Goal: Task Accomplishment & Management: Use online tool/utility

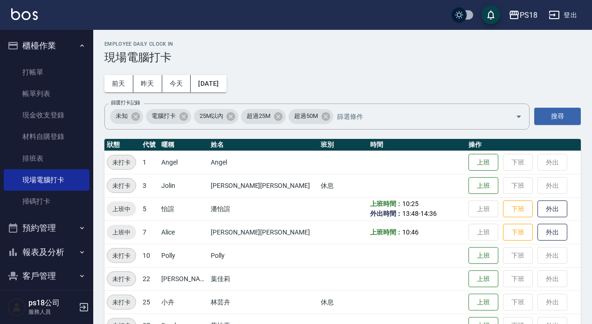
scroll to position [58, 0]
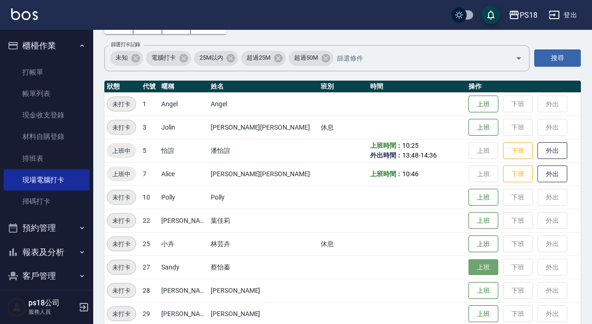
click at [469, 263] on button "上班" at bounding box center [484, 267] width 30 height 16
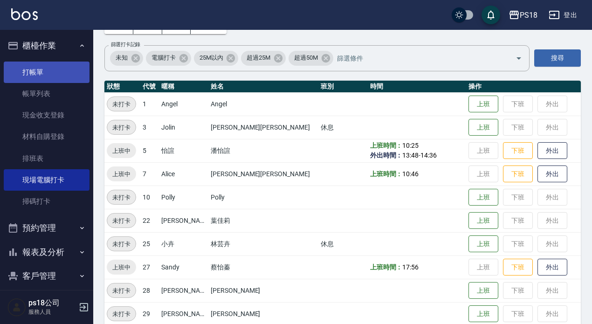
click at [38, 67] on link "打帳單" at bounding box center [47, 72] width 86 height 21
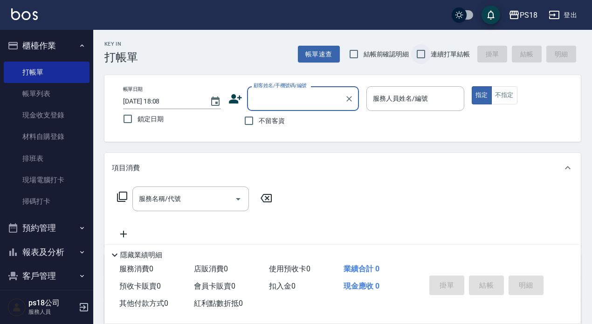
click at [422, 55] on input "連續打單結帳" at bounding box center [421, 54] width 20 height 20
checkbox input "true"
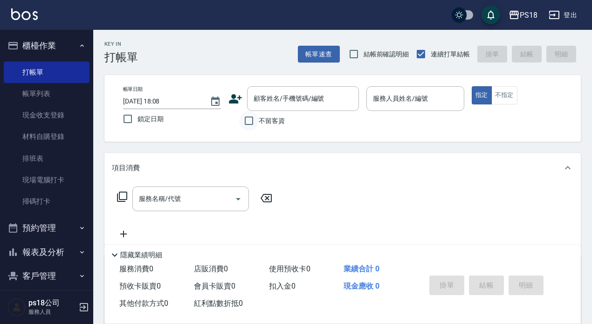
click at [249, 123] on input "不留客資" at bounding box center [249, 121] width 20 height 20
checkbox input "true"
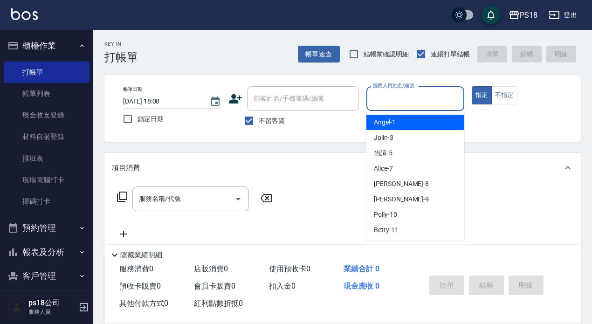
click at [416, 103] on input "服務人員姓名/編號" at bounding box center [416, 98] width 90 height 16
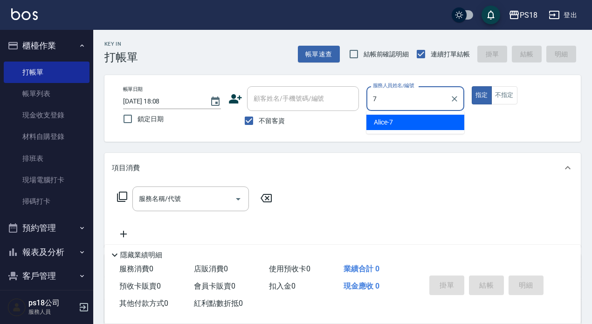
type input "Alice-7"
type button "true"
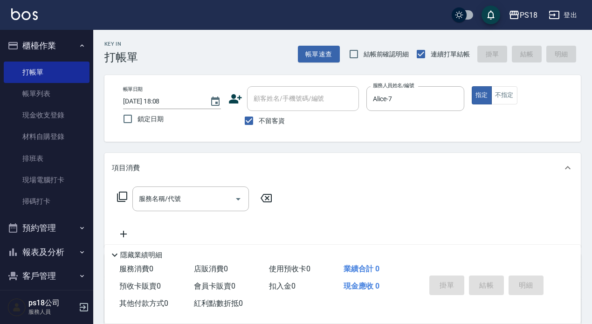
click at [123, 194] on icon at bounding box center [122, 196] width 11 height 11
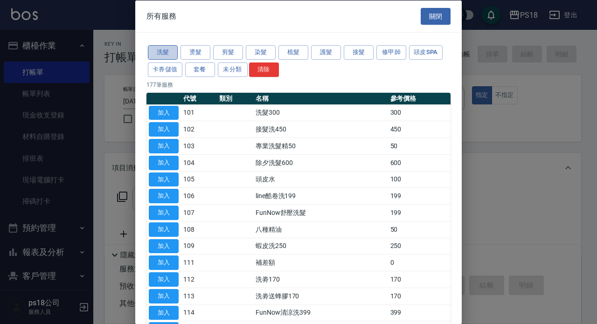
click at [162, 53] on button "洗髮" at bounding box center [163, 52] width 30 height 14
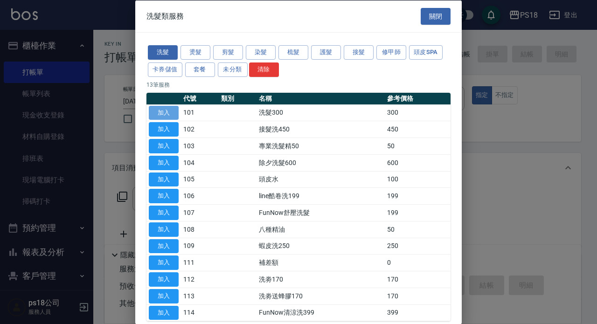
click at [152, 107] on button "加入" at bounding box center [164, 112] width 30 height 14
type input "洗髮300(101)"
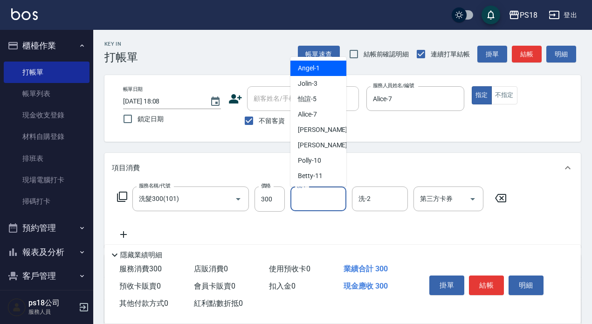
click at [332, 197] on input "洗-1" at bounding box center [319, 199] width 48 height 16
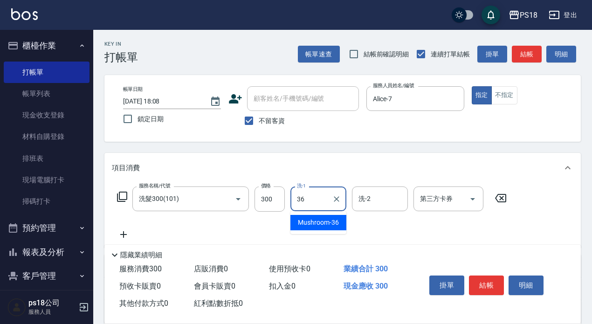
type input "Mushroom-36"
click at [124, 194] on icon at bounding box center [122, 196] width 11 height 11
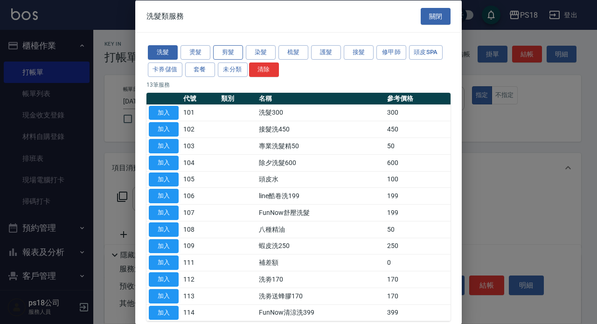
click at [221, 53] on button "剪髮" at bounding box center [228, 52] width 30 height 14
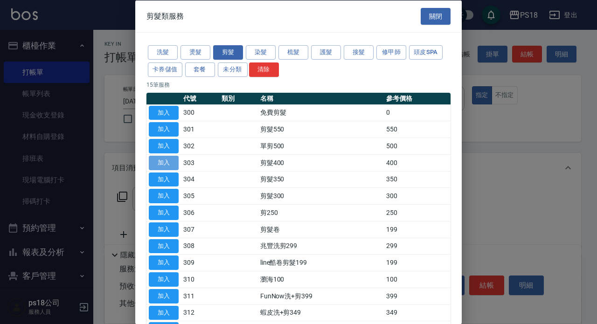
click at [151, 167] on button "加入" at bounding box center [164, 162] width 30 height 14
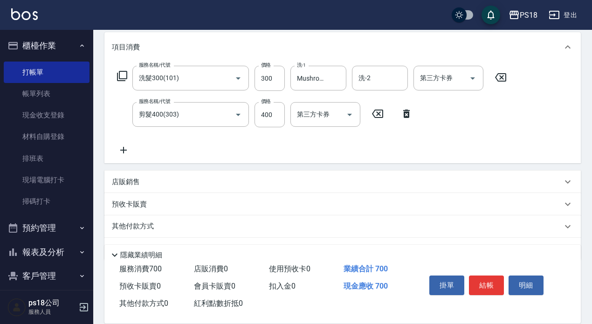
scroll to position [146, 0]
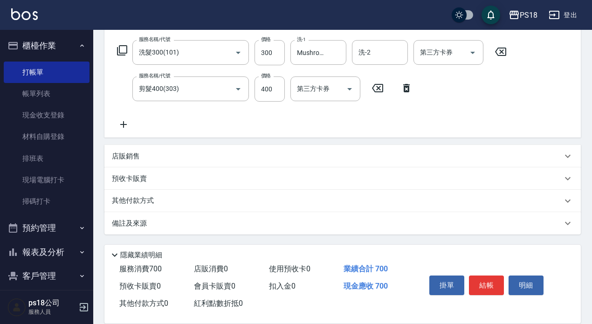
click at [124, 219] on p "備註及來源" at bounding box center [129, 224] width 35 height 10
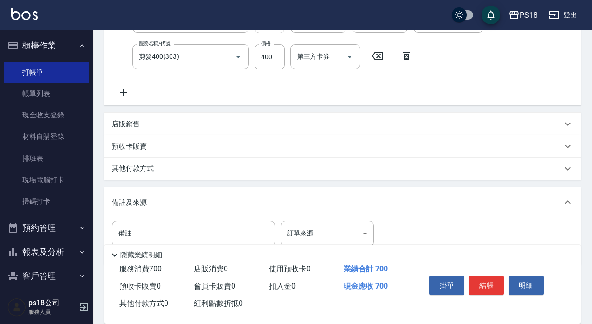
scroll to position [208, 0]
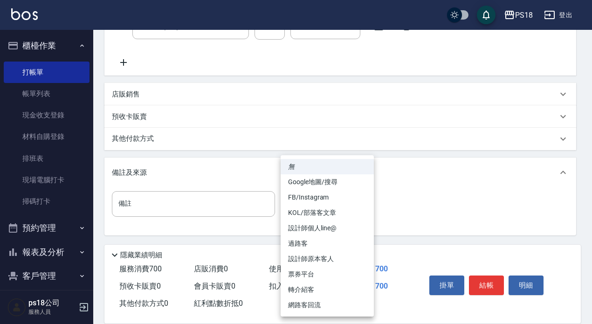
click at [363, 209] on body "PS18 登出 櫃檯作業 打帳單 帳單列表 現金收支登錄 材料自購登錄 排班表 現場電腦打卡 掃碼打卡 預約管理 預約管理 單日預約紀錄 單週預約紀錄 報表及…" at bounding box center [296, 58] width 592 height 533
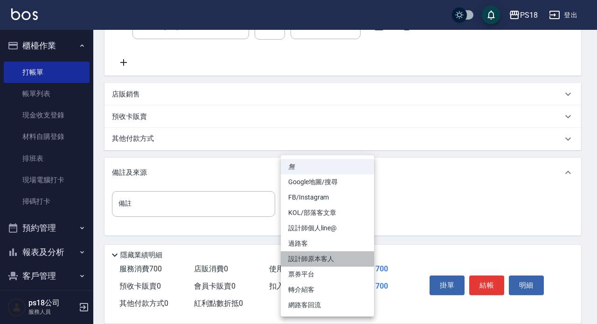
click at [305, 259] on li "設計師原本客人" at bounding box center [327, 258] width 93 height 15
type input "設計師原本客人"
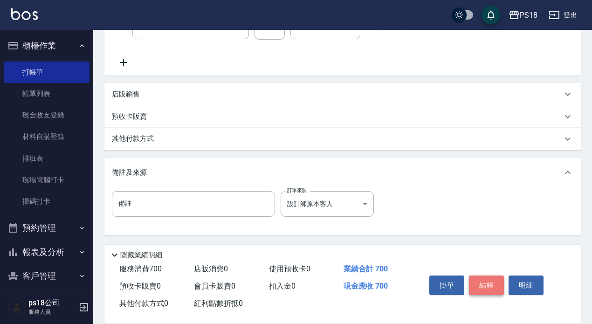
click at [481, 277] on button "結帳" at bounding box center [486, 286] width 35 height 20
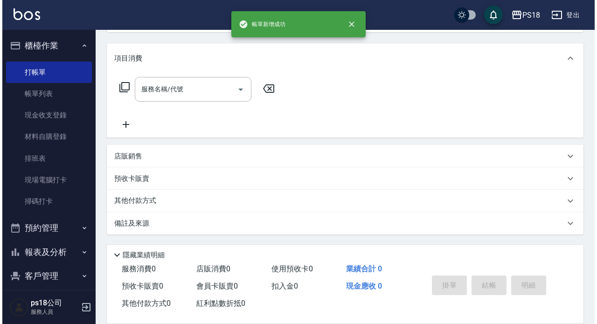
scroll to position [0, 0]
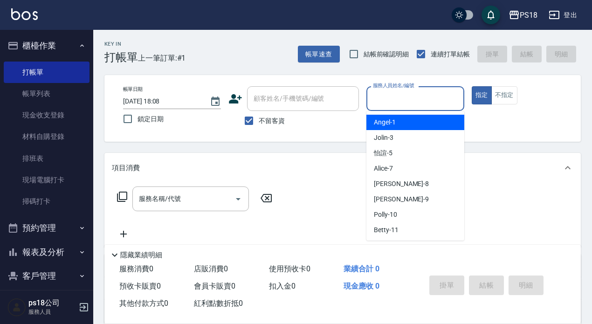
click at [426, 97] on input "服務人員姓名/編號" at bounding box center [416, 98] width 90 height 16
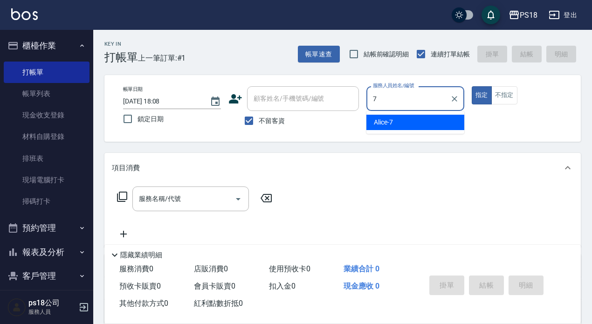
type input "Alice-7"
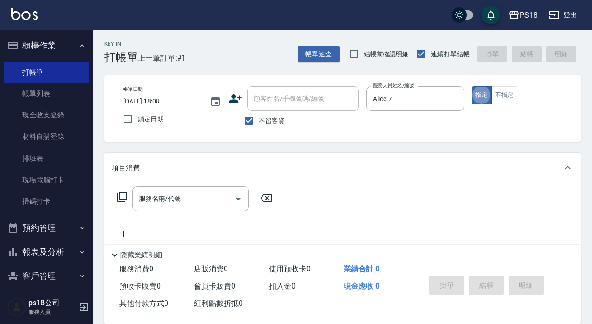
click at [122, 199] on icon at bounding box center [122, 196] width 11 height 11
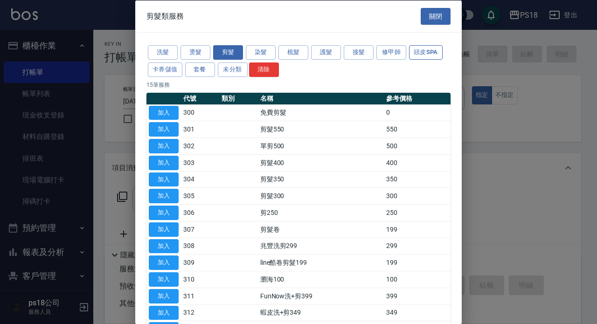
click at [418, 51] on button "頭皮SPA" at bounding box center [426, 52] width 34 height 14
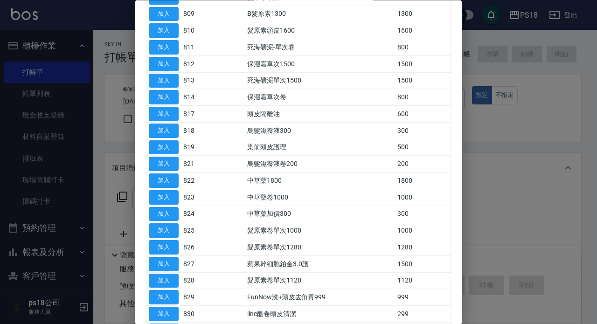
scroll to position [187, 0]
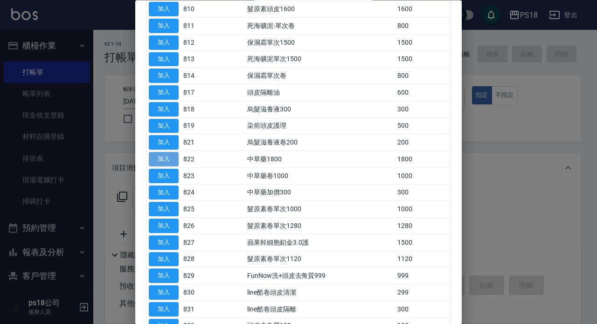
click at [167, 158] on button "加入" at bounding box center [164, 159] width 30 height 14
type input "中草藥1800(822)"
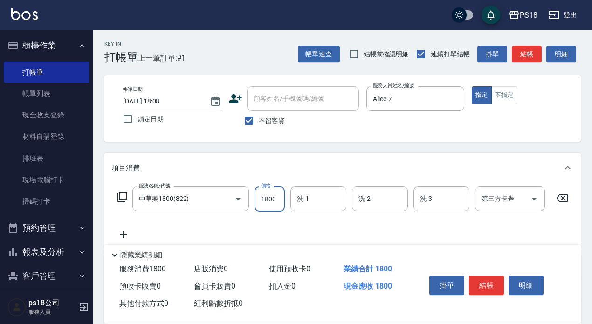
click at [268, 197] on input "1800" at bounding box center [270, 199] width 30 height 25
type input "2100"
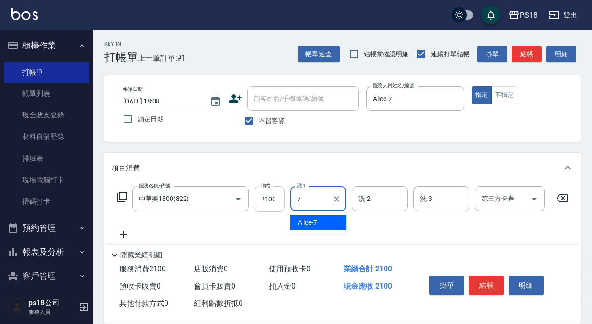
type input "Alice-7"
click at [122, 192] on icon at bounding box center [122, 197] width 10 height 10
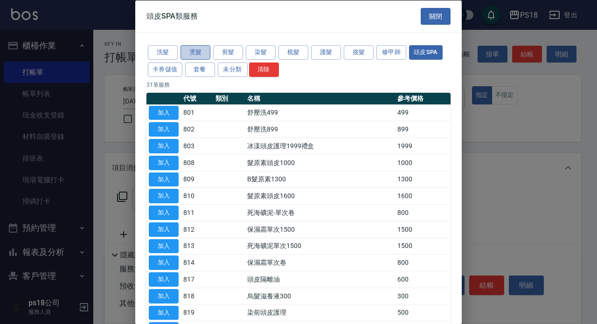
click at [189, 48] on button "燙髮" at bounding box center [195, 52] width 30 height 14
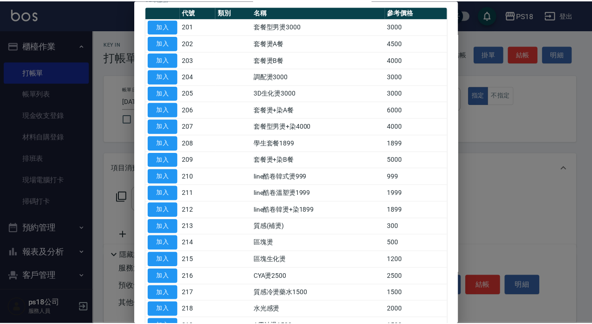
scroll to position [140, 0]
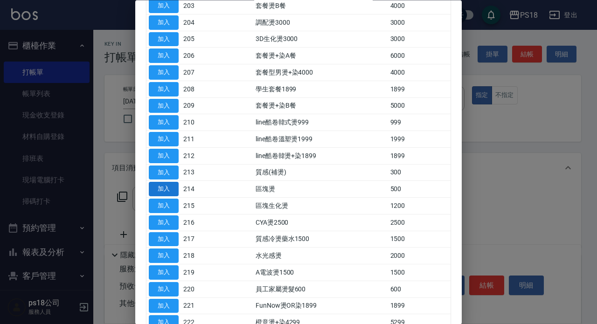
click at [166, 188] on button "加入" at bounding box center [164, 189] width 30 height 14
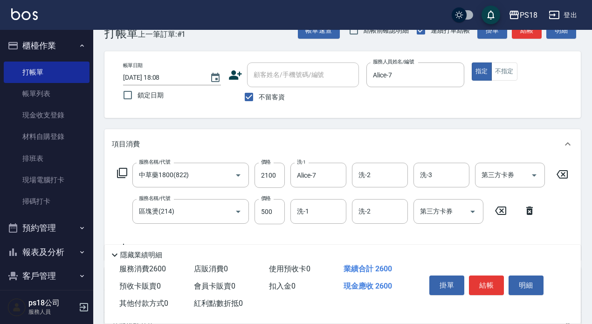
scroll to position [47, 0]
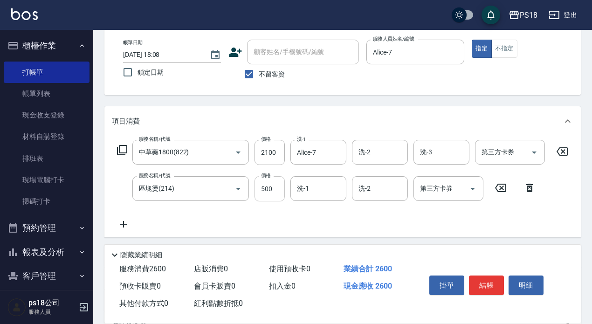
click at [269, 189] on input "500" at bounding box center [270, 188] width 30 height 25
type input "1200"
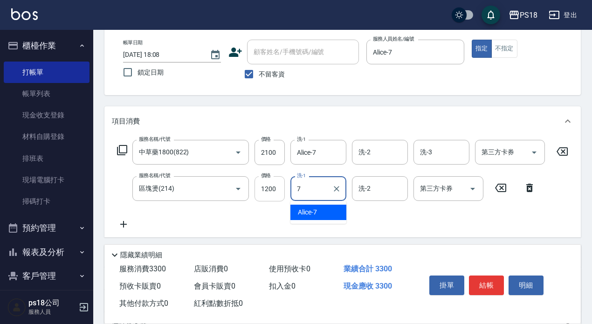
type input "Alice-7"
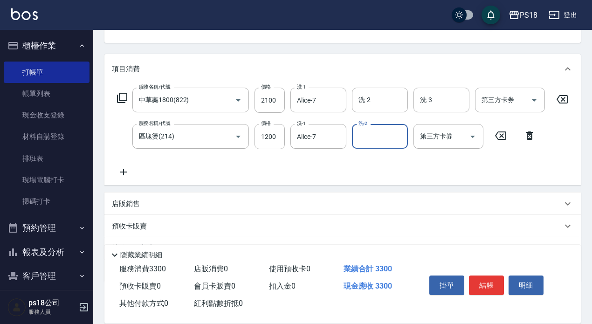
scroll to position [154, 0]
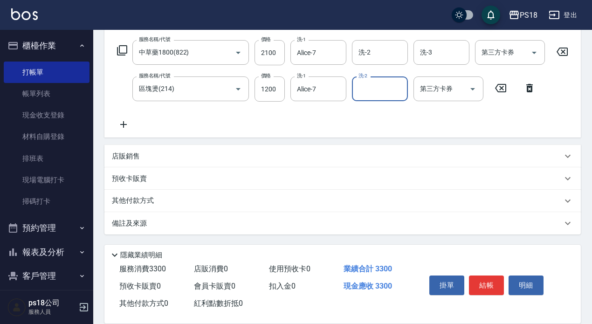
click at [141, 219] on p "備註及來源" at bounding box center [129, 224] width 35 height 10
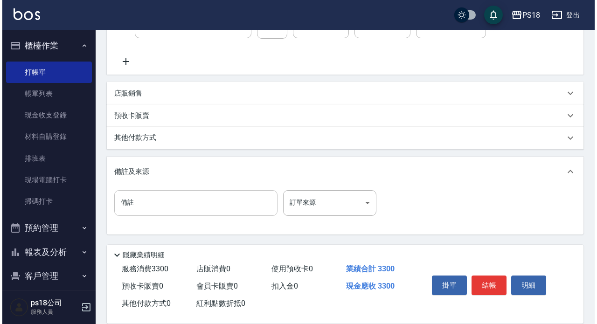
scroll to position [216, 0]
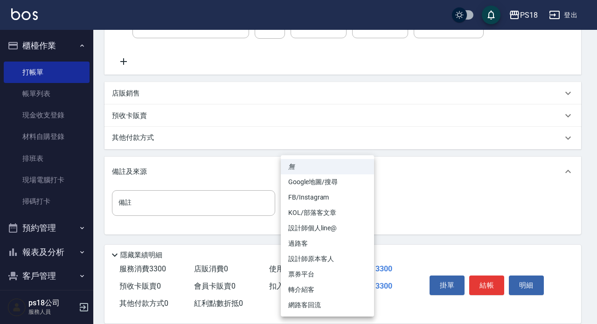
click at [363, 203] on body "PS18 登出 櫃檯作業 打帳單 帳單列表 現金收支登錄 材料自購登錄 排班表 現場電腦打卡 掃碼打卡 預約管理 預約管理 單日預約紀錄 單週預約紀錄 報表及…" at bounding box center [298, 57] width 597 height 533
click at [303, 255] on li "設計師原本客人" at bounding box center [327, 258] width 93 height 15
type input "設計師原本客人"
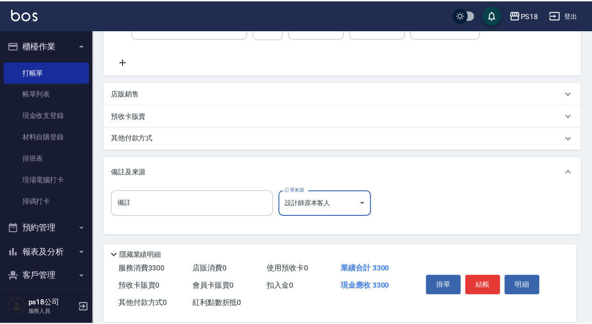
scroll to position [209, 0]
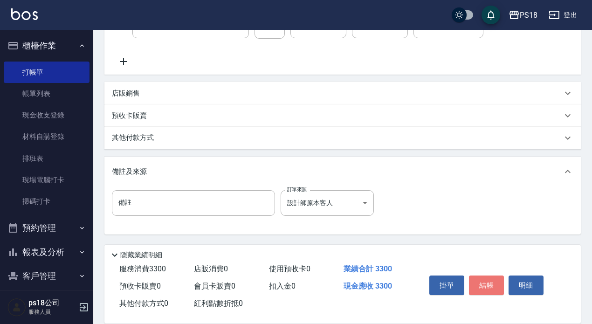
drag, startPoint x: 484, startPoint y: 275, endPoint x: 474, endPoint y: 275, distance: 9.3
click at [485, 276] on button "結帳" at bounding box center [486, 286] width 35 height 20
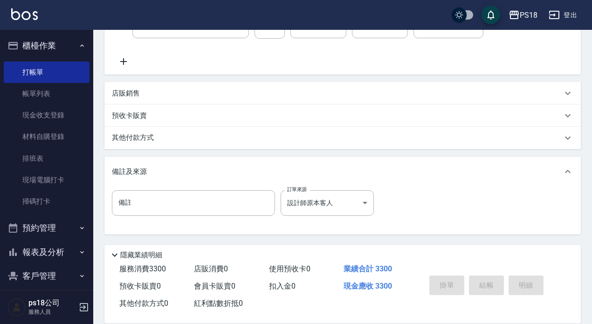
type input "[DATE] 18:09"
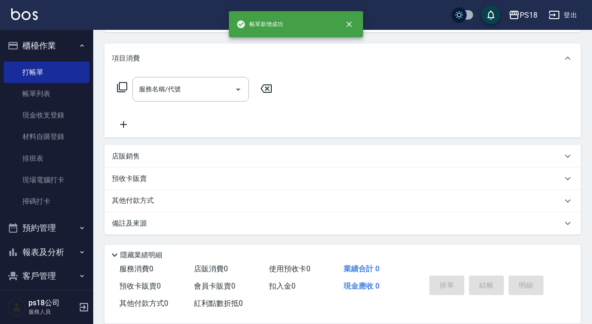
scroll to position [0, 0]
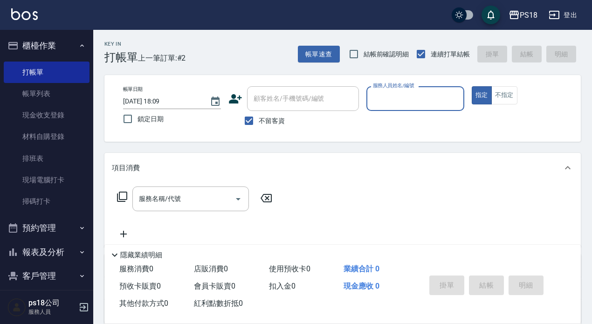
click at [407, 104] on input "服務人員姓名/編號" at bounding box center [416, 98] width 90 height 16
type input "怡諠-5"
drag, startPoint x: 508, startPoint y: 94, endPoint x: 501, endPoint y: 101, distance: 9.6
click at [507, 95] on button "不指定" at bounding box center [505, 95] width 26 height 18
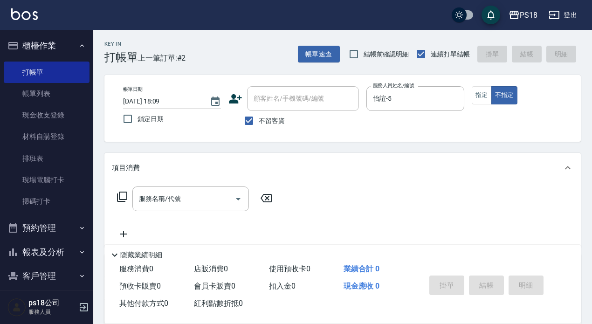
click at [123, 195] on icon at bounding box center [122, 196] width 11 height 11
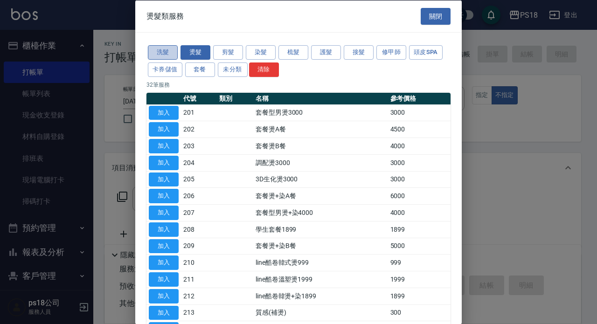
click at [156, 48] on button "洗髮" at bounding box center [163, 52] width 30 height 14
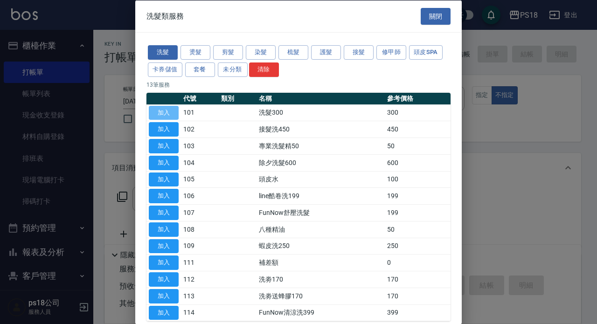
drag, startPoint x: 173, startPoint y: 109, endPoint x: 327, endPoint y: 227, distance: 193.9
click at [173, 108] on button "加入" at bounding box center [164, 112] width 30 height 14
type input "洗髮300(101)"
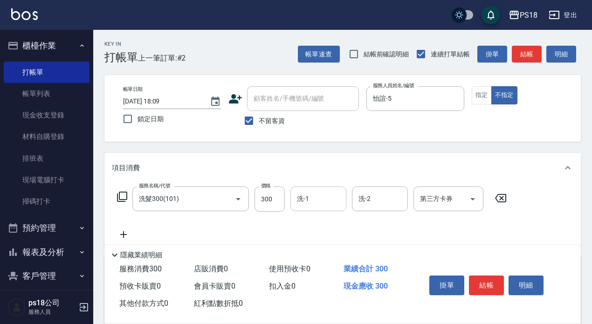
click at [319, 195] on input "洗-1" at bounding box center [319, 199] width 48 height 16
type input "怡諠-5"
click at [121, 196] on icon at bounding box center [122, 196] width 11 height 11
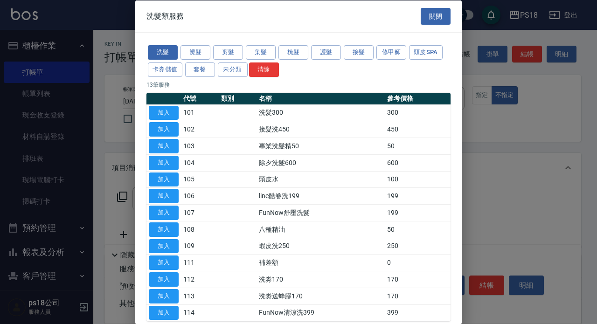
drag, startPoint x: 219, startPoint y: 49, endPoint x: 248, endPoint y: 63, distance: 32.5
click at [219, 49] on button "剪髮" at bounding box center [228, 52] width 30 height 14
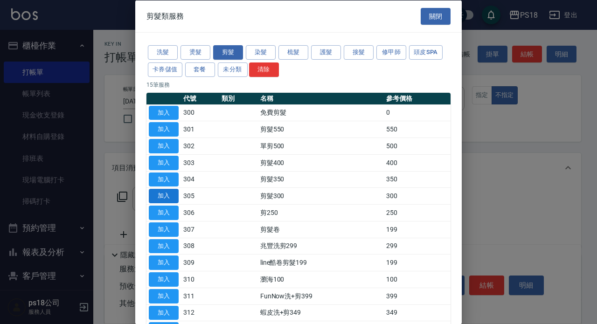
click at [160, 195] on button "加入" at bounding box center [164, 196] width 30 height 14
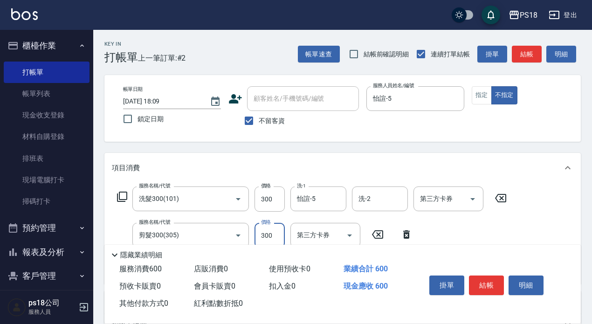
click at [275, 233] on input "300" at bounding box center [270, 235] width 30 height 25
type input "250"
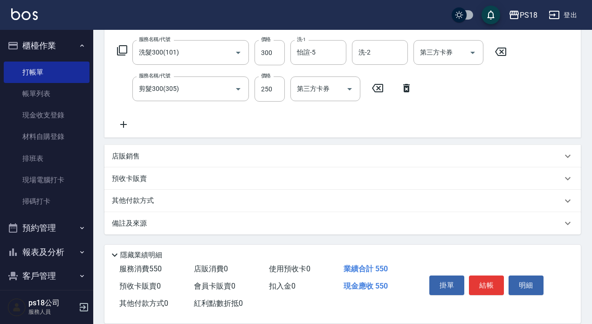
click at [139, 225] on p "備註及來源" at bounding box center [129, 224] width 35 height 10
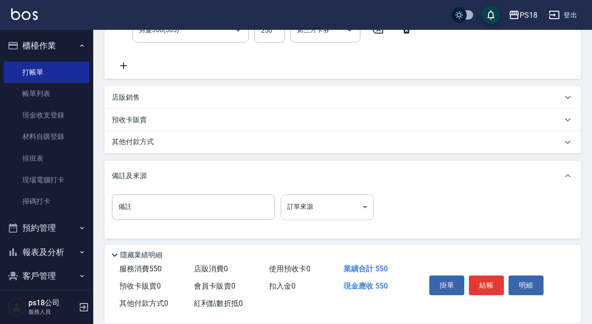
scroll to position [208, 0]
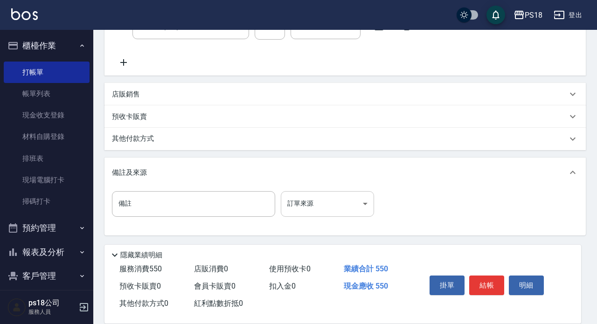
click at [362, 203] on body "PS18 登出 櫃檯作業 打帳單 帳單列表 現金收支登錄 材料自購登錄 排班表 現場電腦打卡 掃碼打卡 預約管理 預約管理 單日預約紀錄 單週預約紀錄 報表及…" at bounding box center [298, 58] width 597 height 533
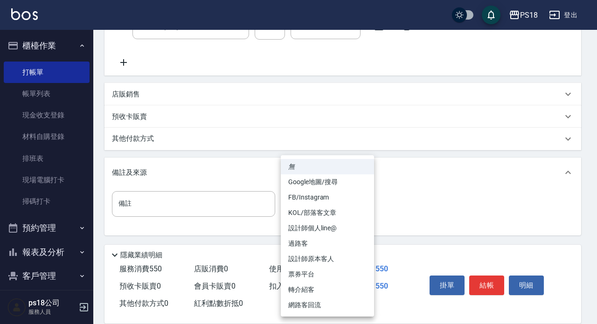
click at [309, 241] on li "過路客" at bounding box center [327, 243] width 93 height 15
type input "過路客"
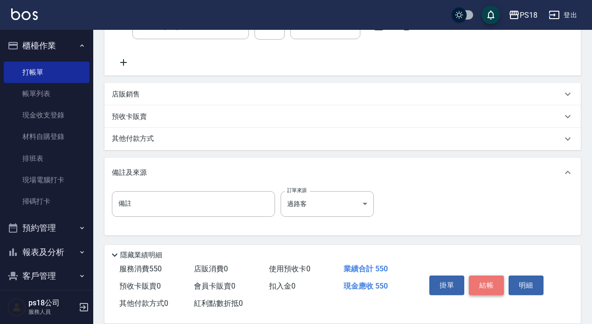
click at [491, 277] on button "結帳" at bounding box center [486, 286] width 35 height 20
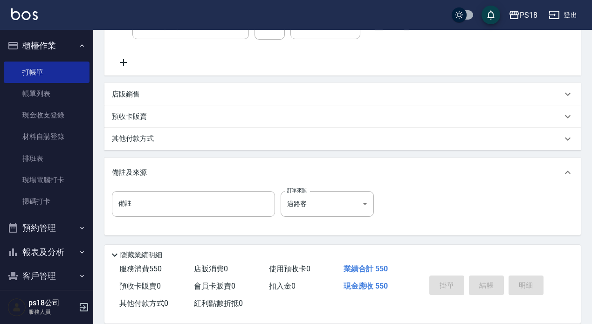
type input "[DATE] 18:10"
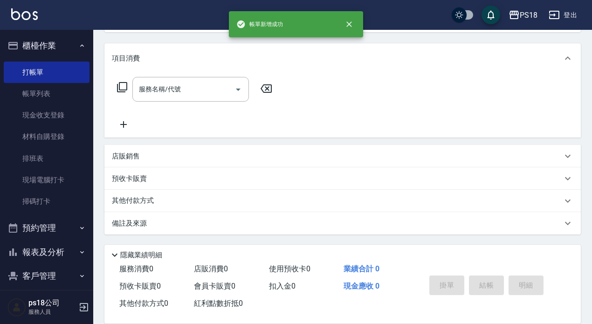
scroll to position [0, 0]
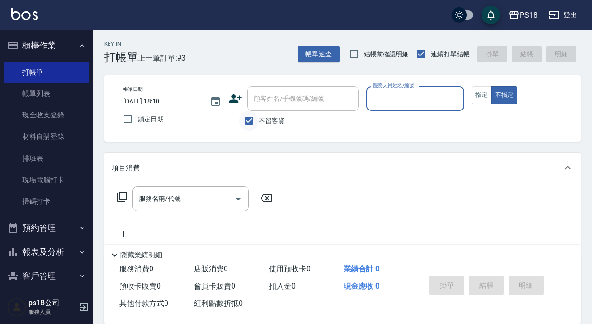
drag, startPoint x: 248, startPoint y: 122, endPoint x: 253, endPoint y: 114, distance: 9.1
click at [249, 120] on input "不留客資" at bounding box center [249, 121] width 20 height 20
checkbox input "false"
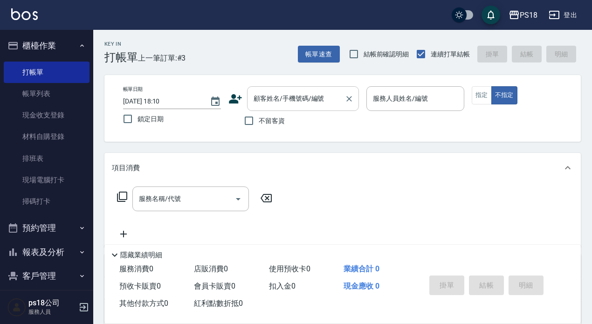
click at [271, 101] on input "顧客姓名/手機號碼/編號" at bounding box center [296, 98] width 90 height 16
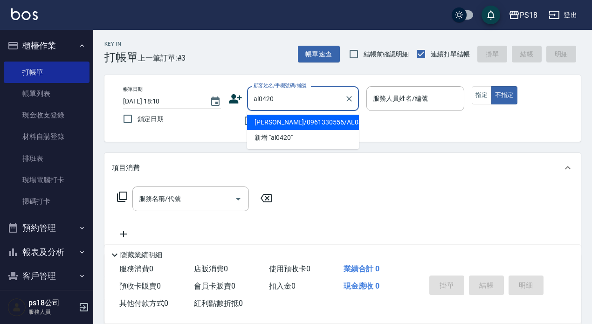
click at [332, 119] on li "[PERSON_NAME]/0961330556/AL042011" at bounding box center [303, 122] width 112 height 15
type input "[PERSON_NAME]/0961330556/AL042011"
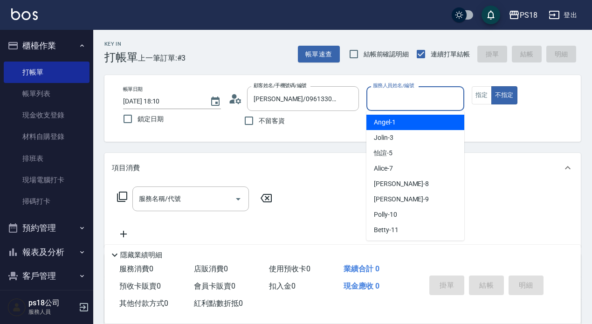
click at [392, 104] on input "服務人員姓名/編號" at bounding box center [416, 98] width 90 height 16
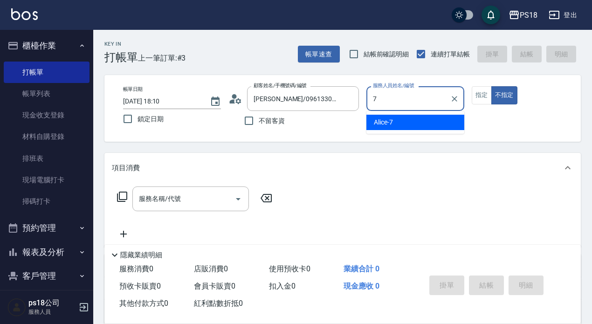
type input "7"
type button "false"
type input "Alice-7"
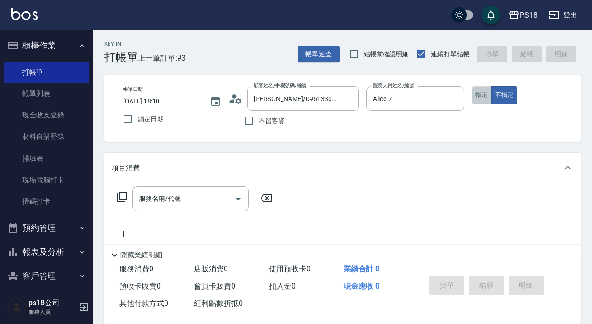
click at [482, 96] on button "指定" at bounding box center [482, 95] width 20 height 18
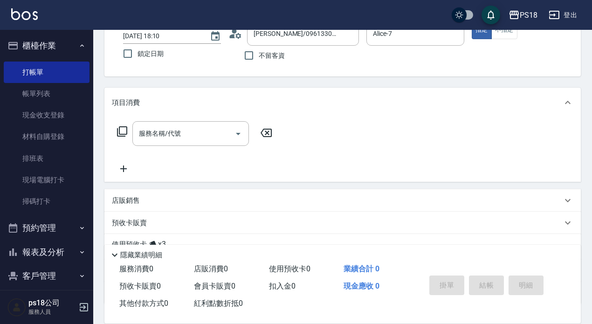
scroll to position [135, 0]
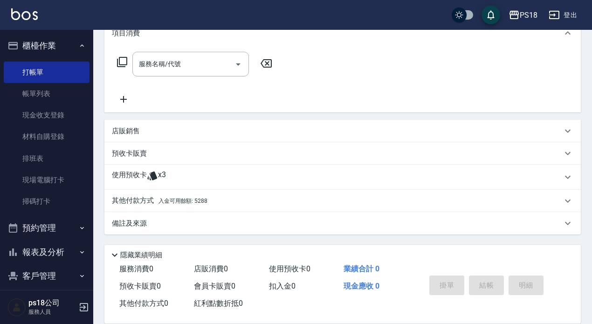
click at [143, 174] on p "使用預收卡" at bounding box center [129, 177] width 35 height 14
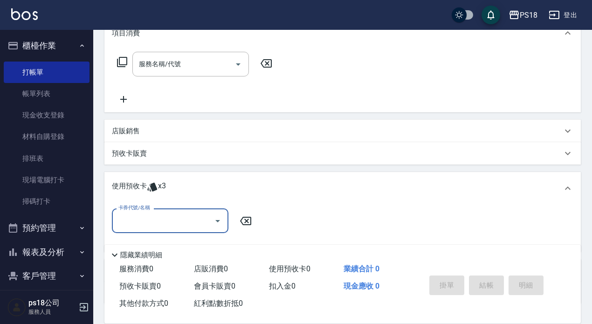
scroll to position [0, 0]
click at [201, 212] on div "卡券代號/名稱" at bounding box center [170, 220] width 117 height 25
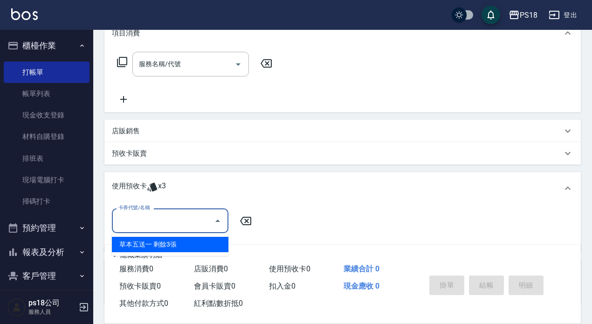
click at [164, 243] on div "草本五送一 剩餘3張" at bounding box center [170, 244] width 117 height 15
type input "草本五送一"
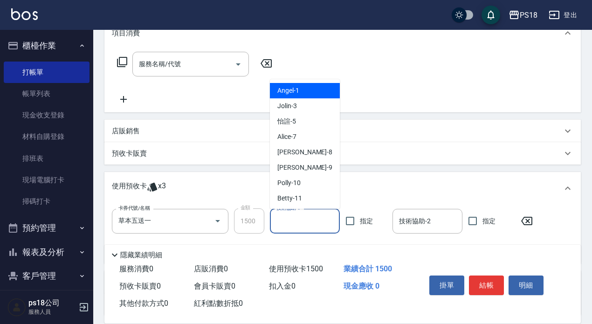
click at [291, 219] on input "技術協助-1" at bounding box center [305, 221] width 62 height 16
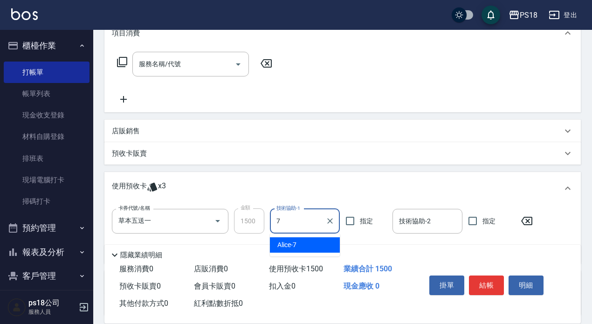
type input "Alice-7"
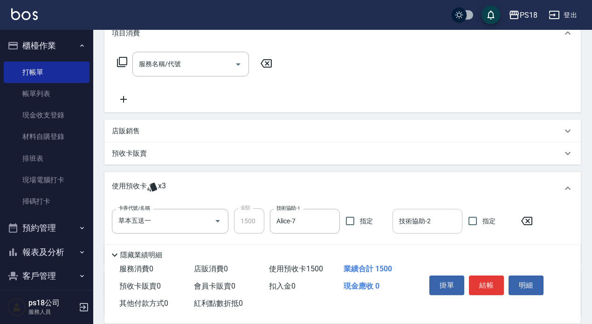
click at [431, 219] on input "技術協助-2" at bounding box center [428, 221] width 62 height 16
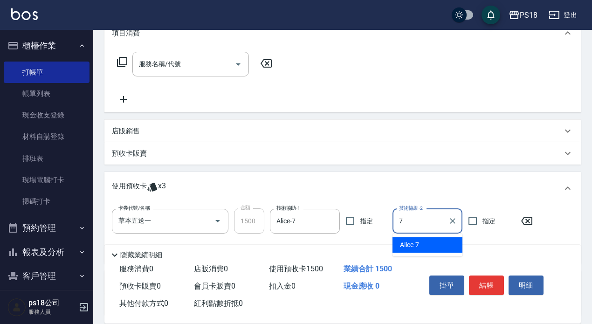
type input "Alice-7"
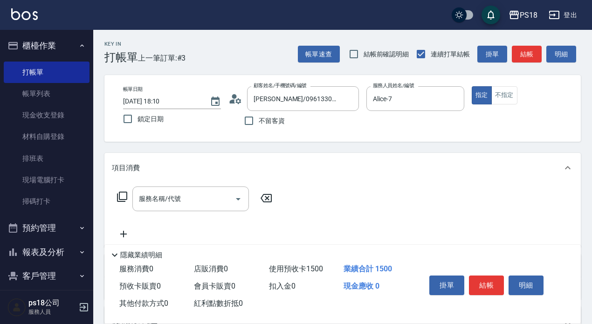
click at [120, 197] on icon at bounding box center [122, 196] width 11 height 11
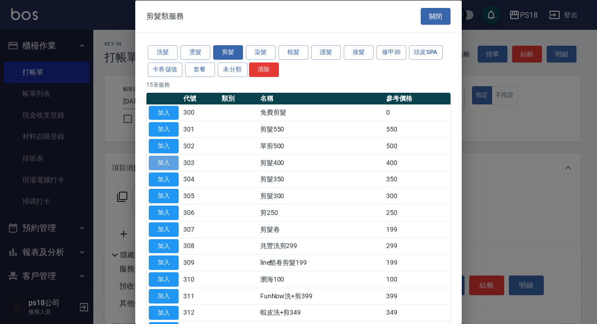
click at [172, 158] on button "加入" at bounding box center [164, 162] width 30 height 14
type input "剪髮400(303)"
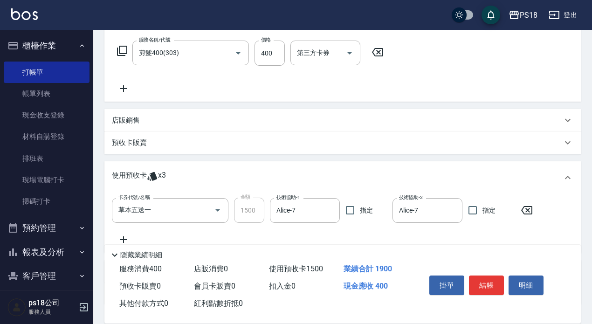
scroll to position [187, 0]
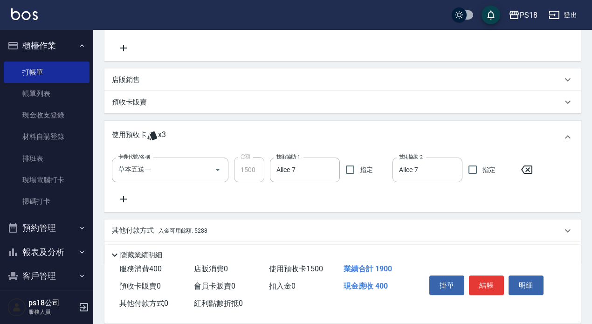
click at [192, 231] on span "入金可用餘額: 5288" at bounding box center [183, 231] width 49 height 7
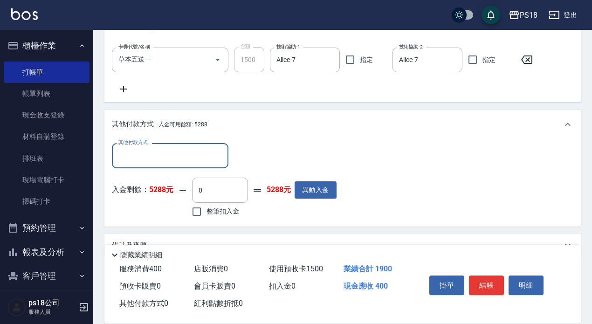
scroll to position [0, 0]
click at [194, 209] on input "整筆扣入金" at bounding box center [197, 211] width 20 height 20
checkbox input "true"
type input "400"
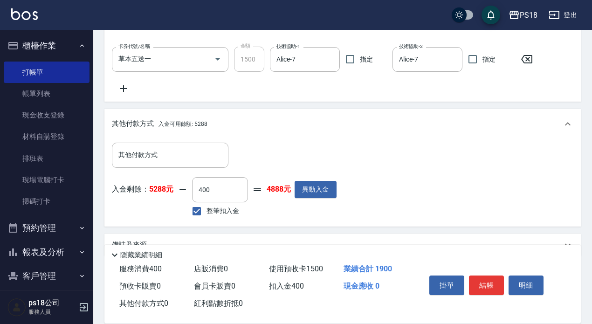
scroll to position [319, 0]
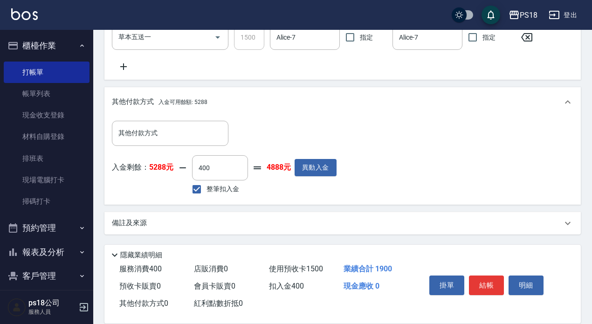
click at [130, 218] on p "備註及來源" at bounding box center [129, 223] width 35 height 10
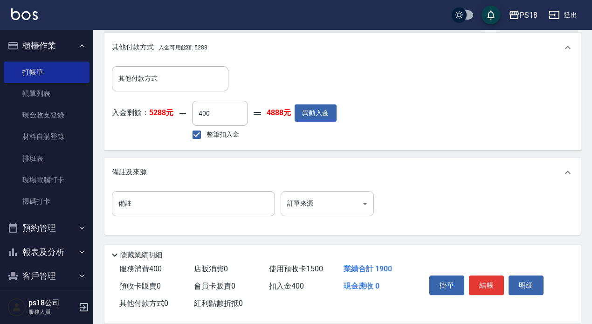
scroll to position [374, 0]
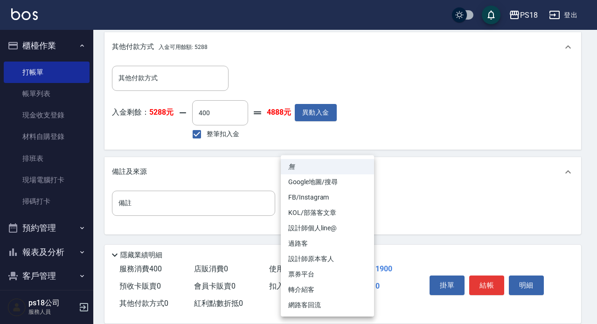
click at [320, 259] on li "設計師原本客人" at bounding box center [327, 258] width 93 height 15
type input "設計師原本客人"
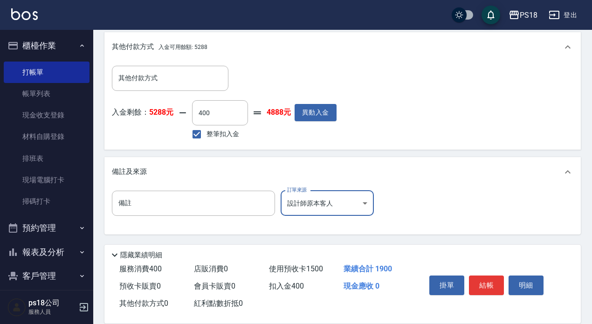
drag, startPoint x: 473, startPoint y: 281, endPoint x: 474, endPoint y: 286, distance: 5.7
click at [473, 280] on button "結帳" at bounding box center [486, 286] width 35 height 20
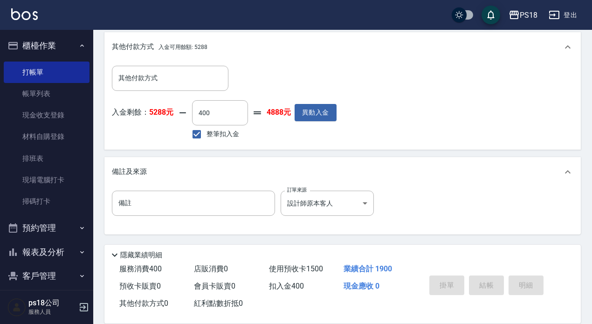
type input "[DATE] 18:11"
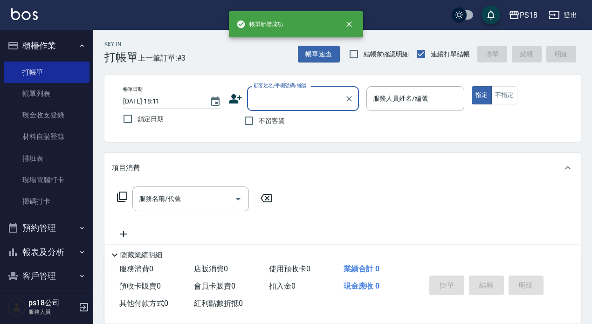
scroll to position [0, 0]
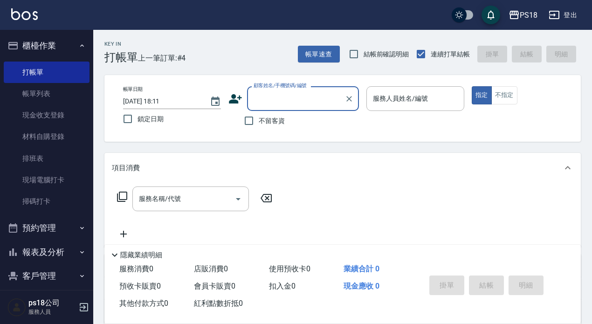
click at [271, 97] on input "顧客姓名/手機號碼/編號" at bounding box center [296, 98] width 90 height 16
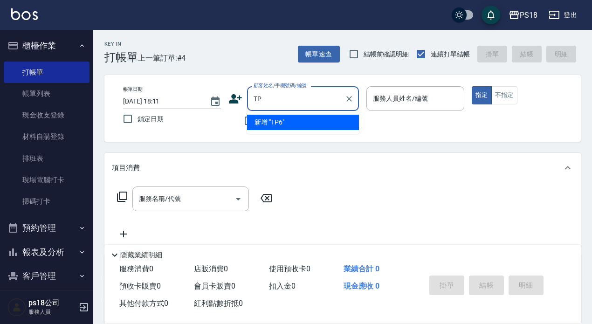
type input "T"
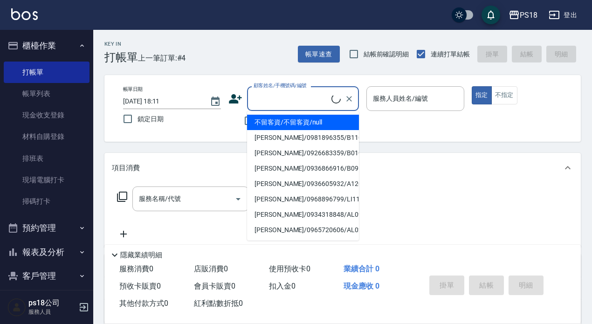
type input "b"
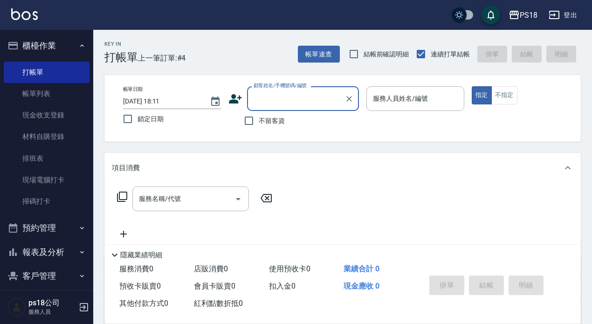
click at [272, 99] on input "顧客姓名/手機號碼/編號" at bounding box center [296, 98] width 90 height 16
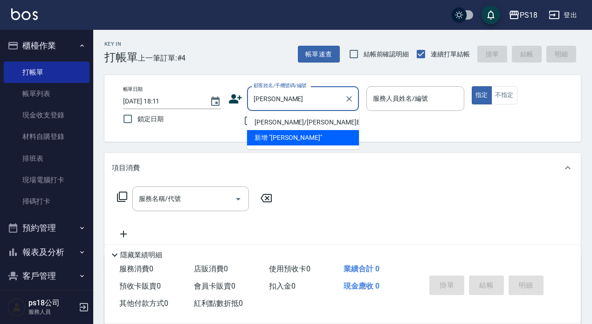
click at [267, 129] on li "[PERSON_NAME]/[PERSON_NAME]B061922/B061922" at bounding box center [303, 122] width 112 height 15
type input "[PERSON_NAME]/[PERSON_NAME]B061922/B061922"
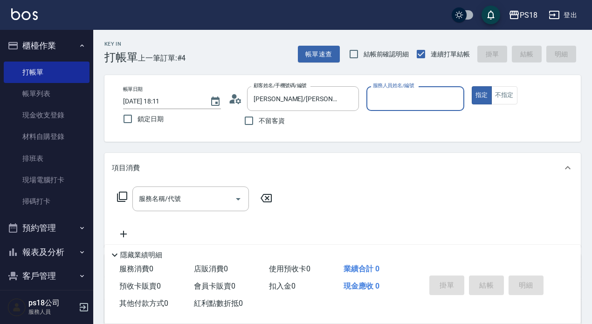
click at [390, 97] on input "服務人員姓名/編號" at bounding box center [416, 98] width 90 height 16
type input "Betty-11"
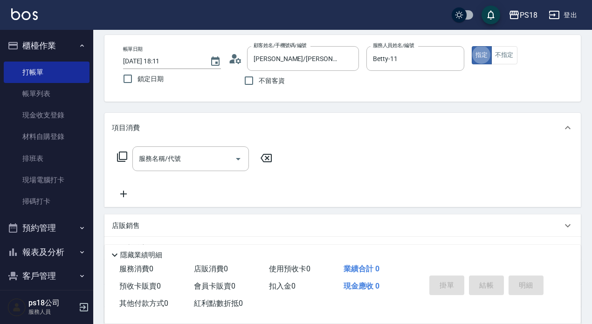
scroll to position [135, 0]
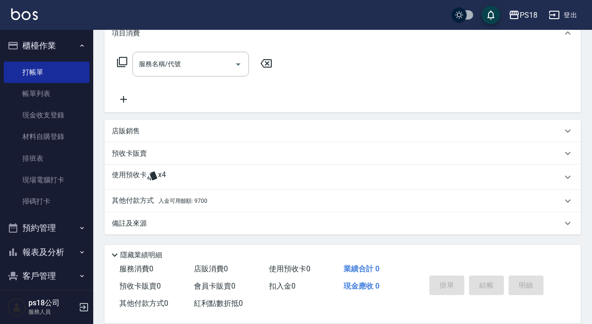
click at [136, 167] on div "使用預收卡 x4" at bounding box center [342, 177] width 477 height 25
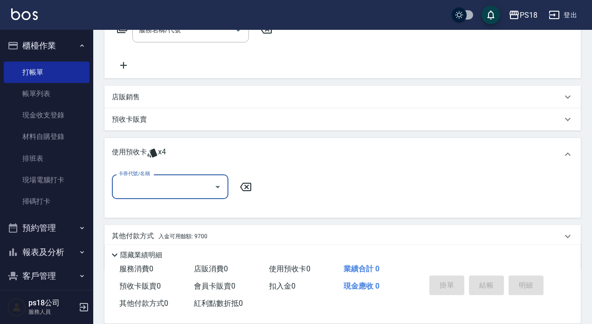
scroll to position [204, 0]
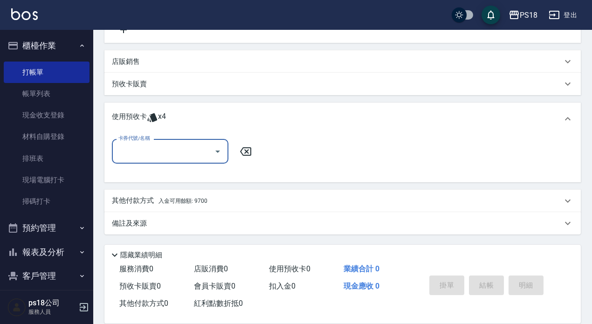
click at [160, 152] on input "卡券代號/名稱" at bounding box center [163, 151] width 94 height 16
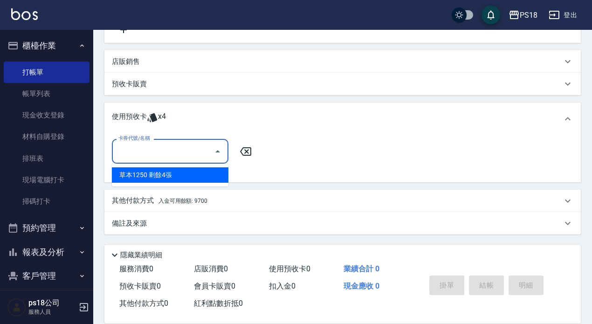
click at [158, 176] on div "草本1250 剩餘4張" at bounding box center [170, 174] width 117 height 15
type input "草本1250"
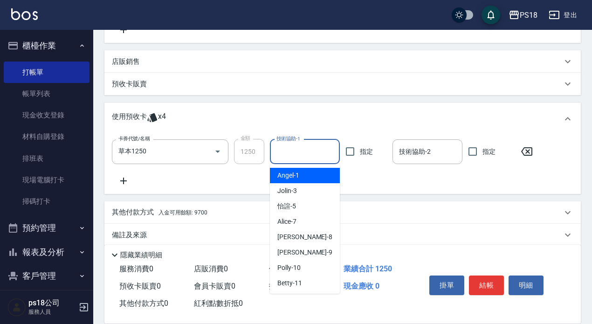
click at [313, 156] on input "技術協助-1" at bounding box center [305, 152] width 62 height 16
type input "7"
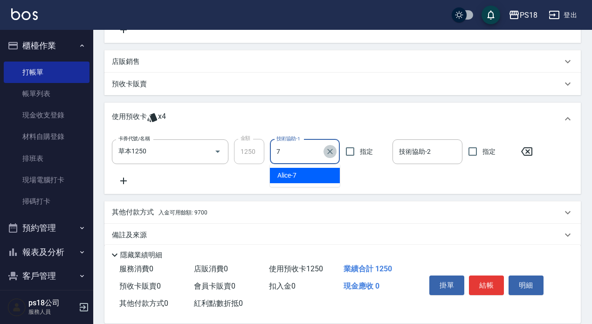
click at [330, 152] on icon "Clear" at bounding box center [330, 152] width 6 height 6
click at [301, 152] on input "技術協助-1" at bounding box center [305, 152] width 62 height 16
type input "怡諠-5"
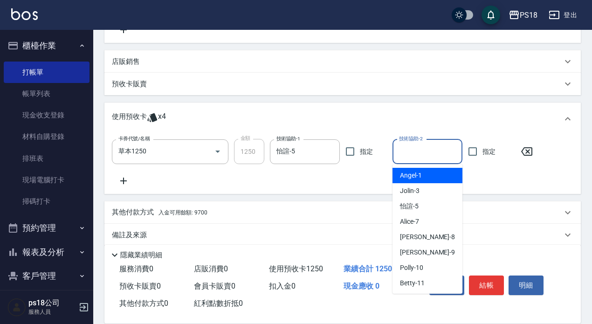
click at [409, 149] on input "技術協助-2" at bounding box center [428, 152] width 62 height 16
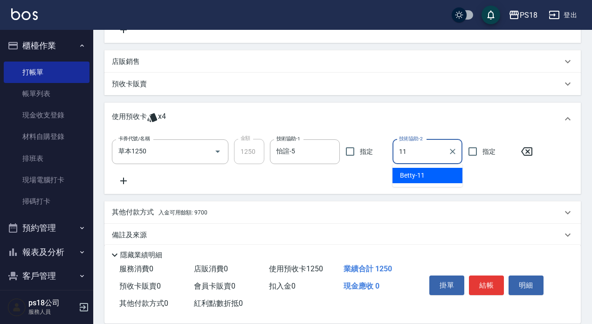
type input "Betty-11"
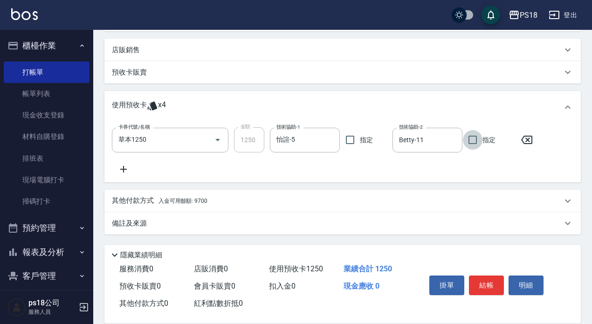
click at [128, 221] on p "備註及來源" at bounding box center [129, 224] width 35 height 10
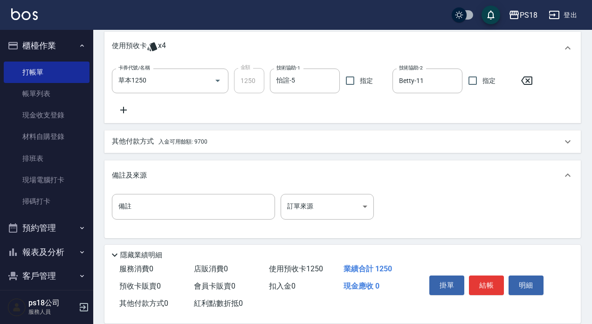
scroll to position [276, 0]
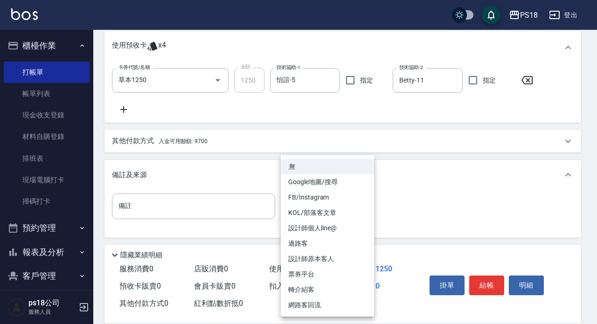
click at [362, 205] on body "PS18 登出 櫃檯作業 打帳單 帳單列表 現金收支登錄 材料自購登錄 排班表 現場電腦打卡 掃碼打卡 預約管理 預約管理 單日預約紀錄 單週預約紀錄 報表及…" at bounding box center [298, 25] width 597 height 603
click at [318, 261] on li "設計師原本客人" at bounding box center [327, 258] width 93 height 15
type input "設計師原本客人"
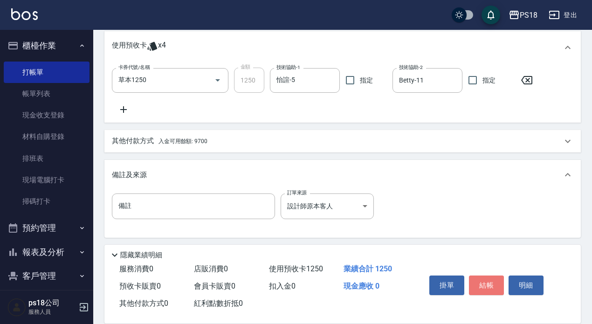
click at [488, 281] on button "結帳" at bounding box center [486, 286] width 35 height 20
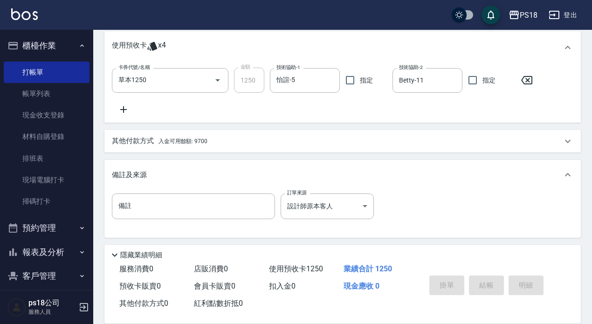
type input "[DATE] 18:12"
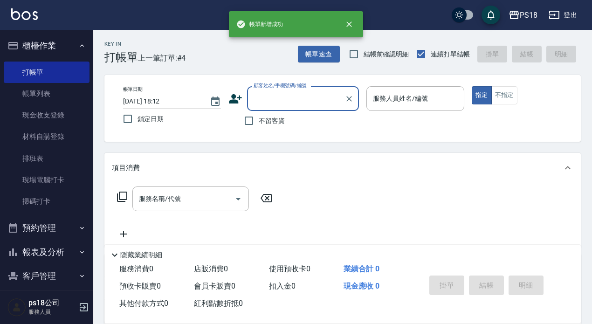
scroll to position [0, 0]
